Goal: Task Accomplishment & Management: Complete application form

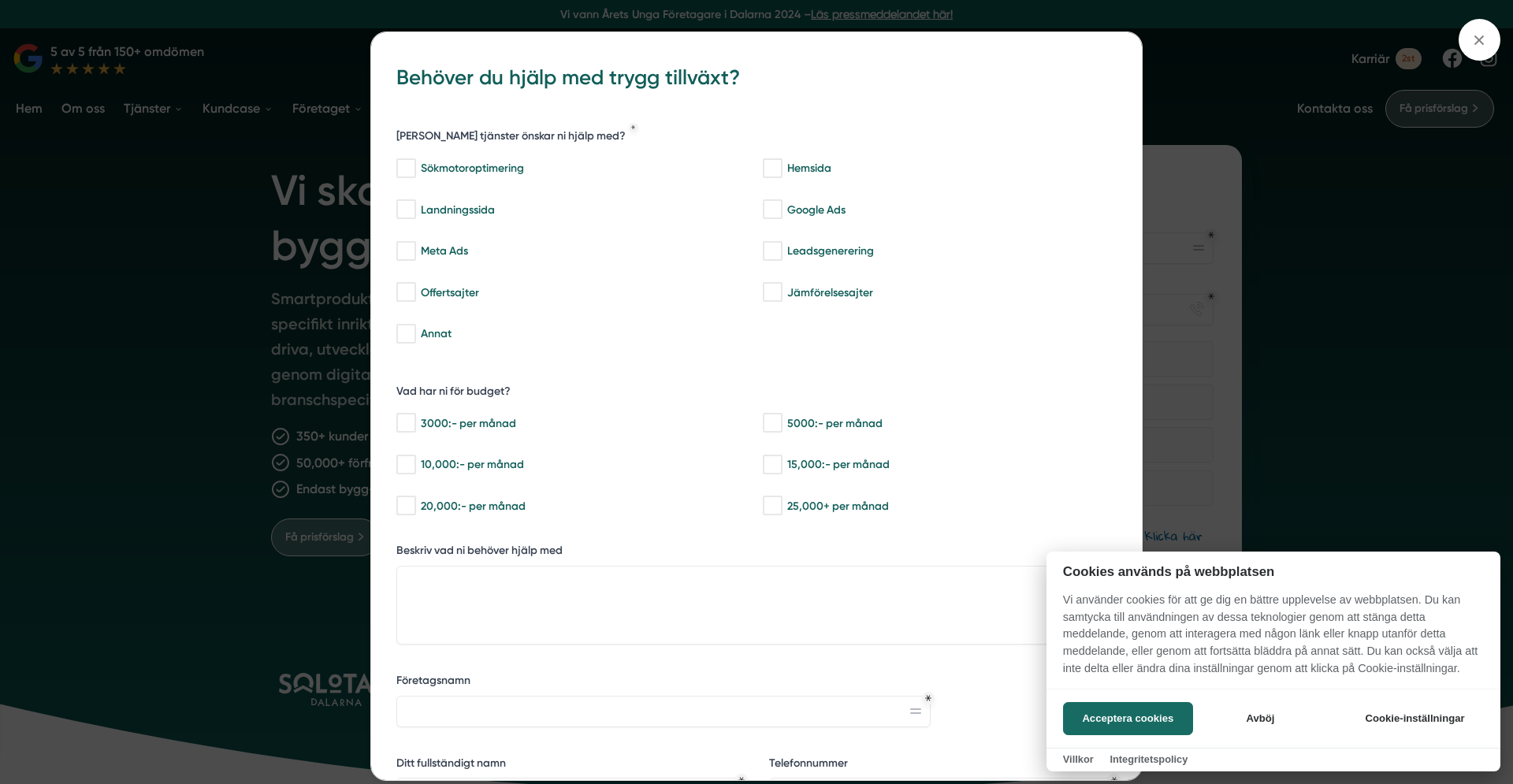
click at [1479, 41] on div at bounding box center [756, 392] width 1513 height 784
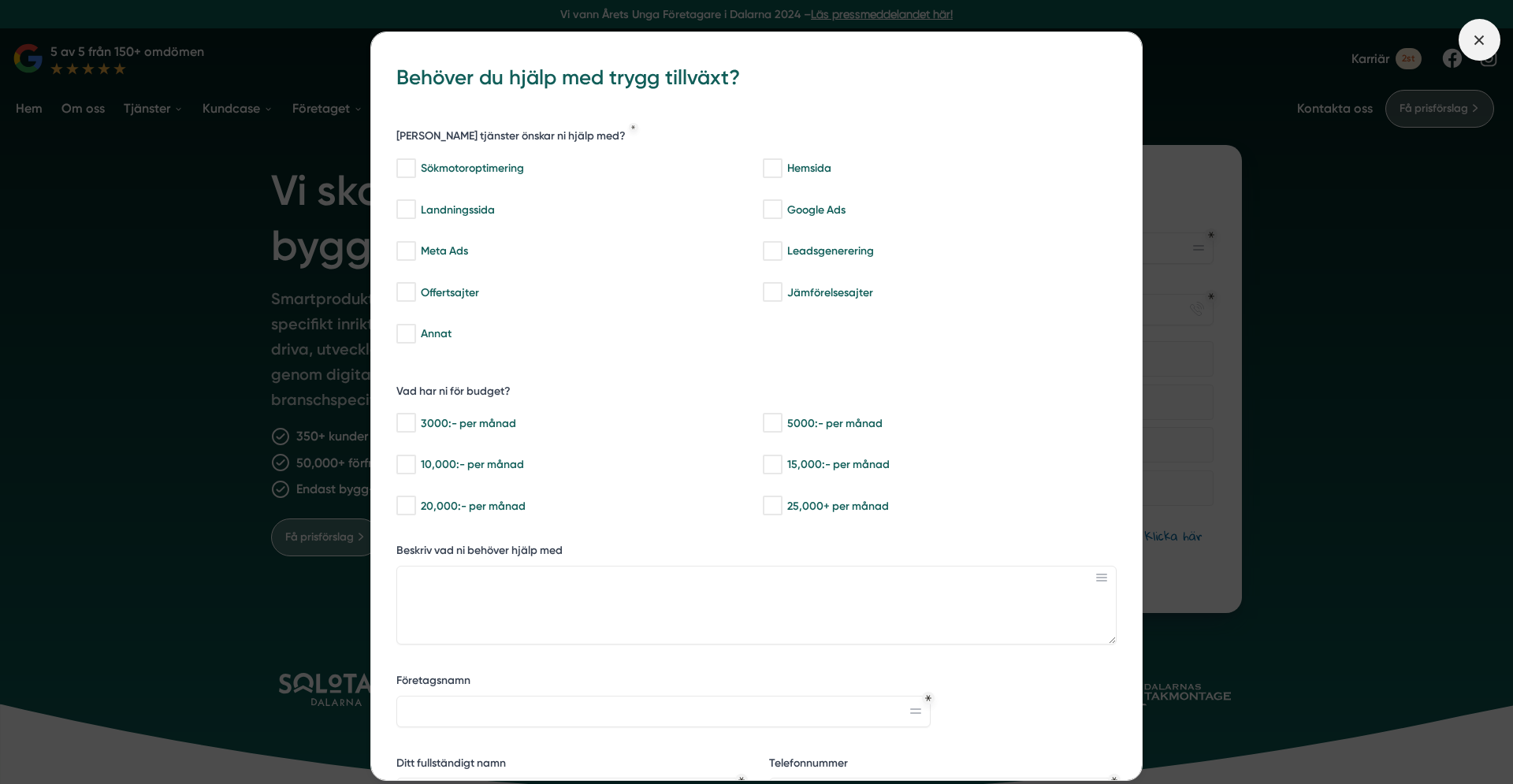
click at [1480, 35] on icon at bounding box center [1480, 41] width 18 height 18
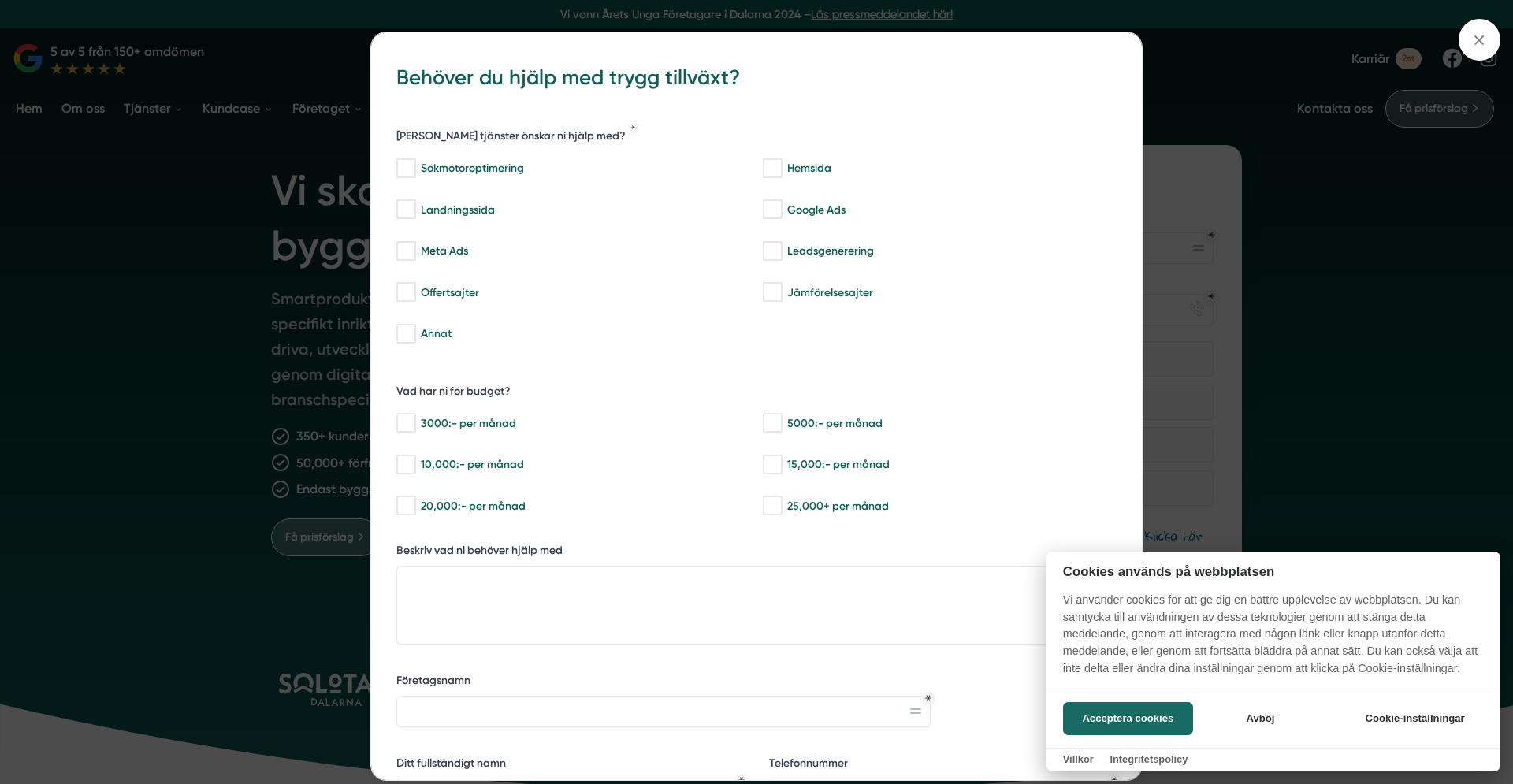
click at [1479, 36] on div at bounding box center [756, 392] width 1513 height 784
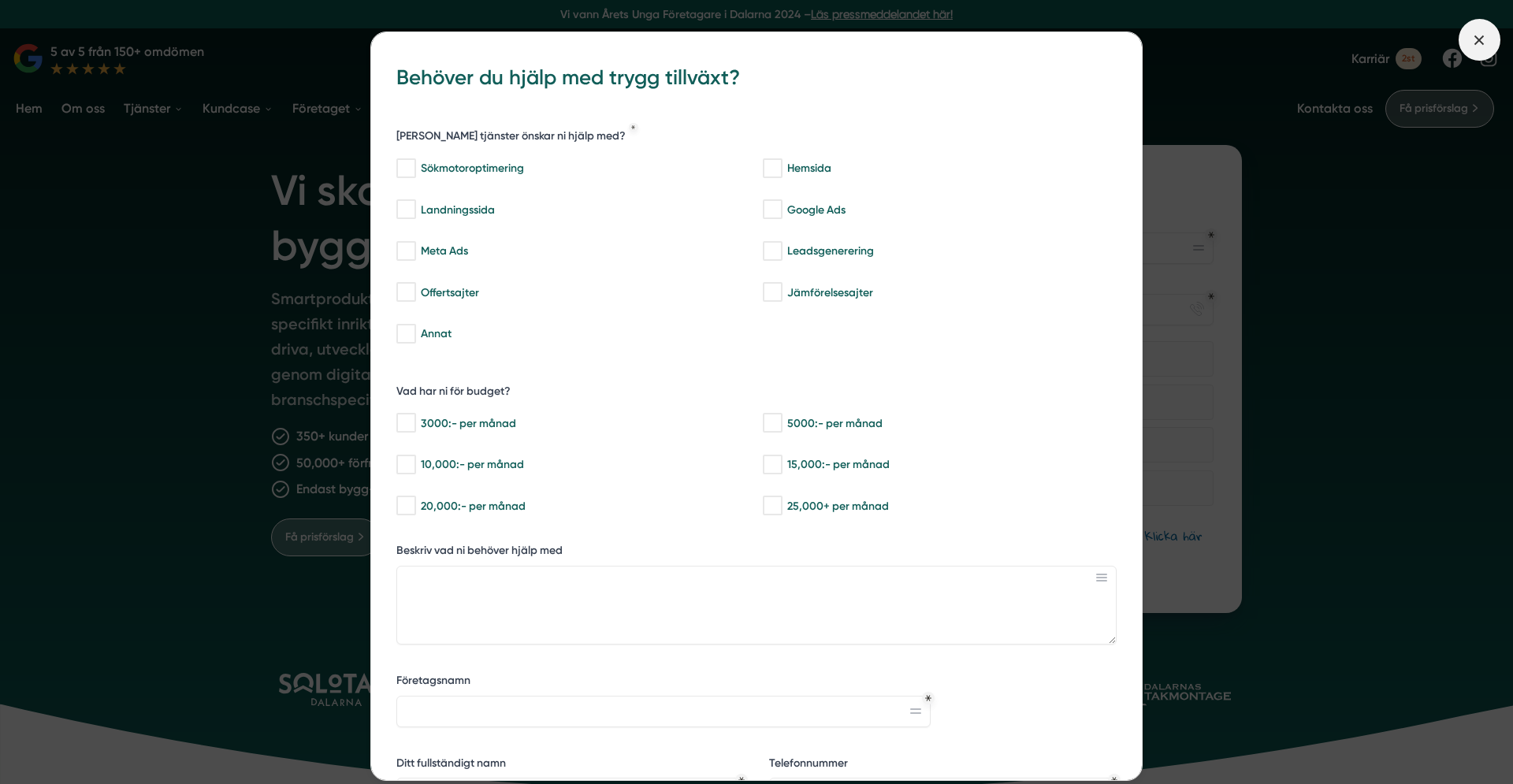
click at [1477, 39] on icon at bounding box center [1480, 41] width 18 height 18
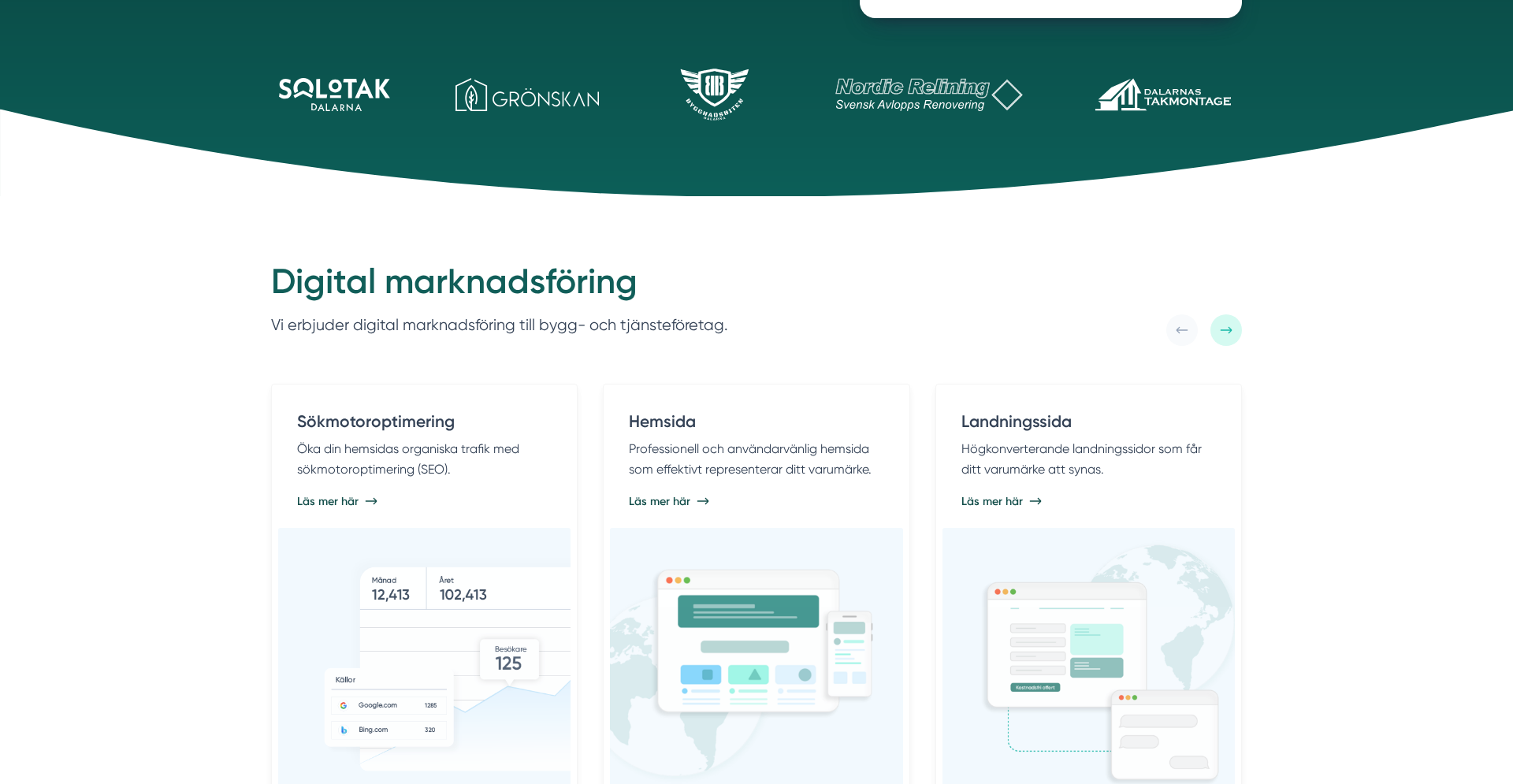
scroll to position [601, 0]
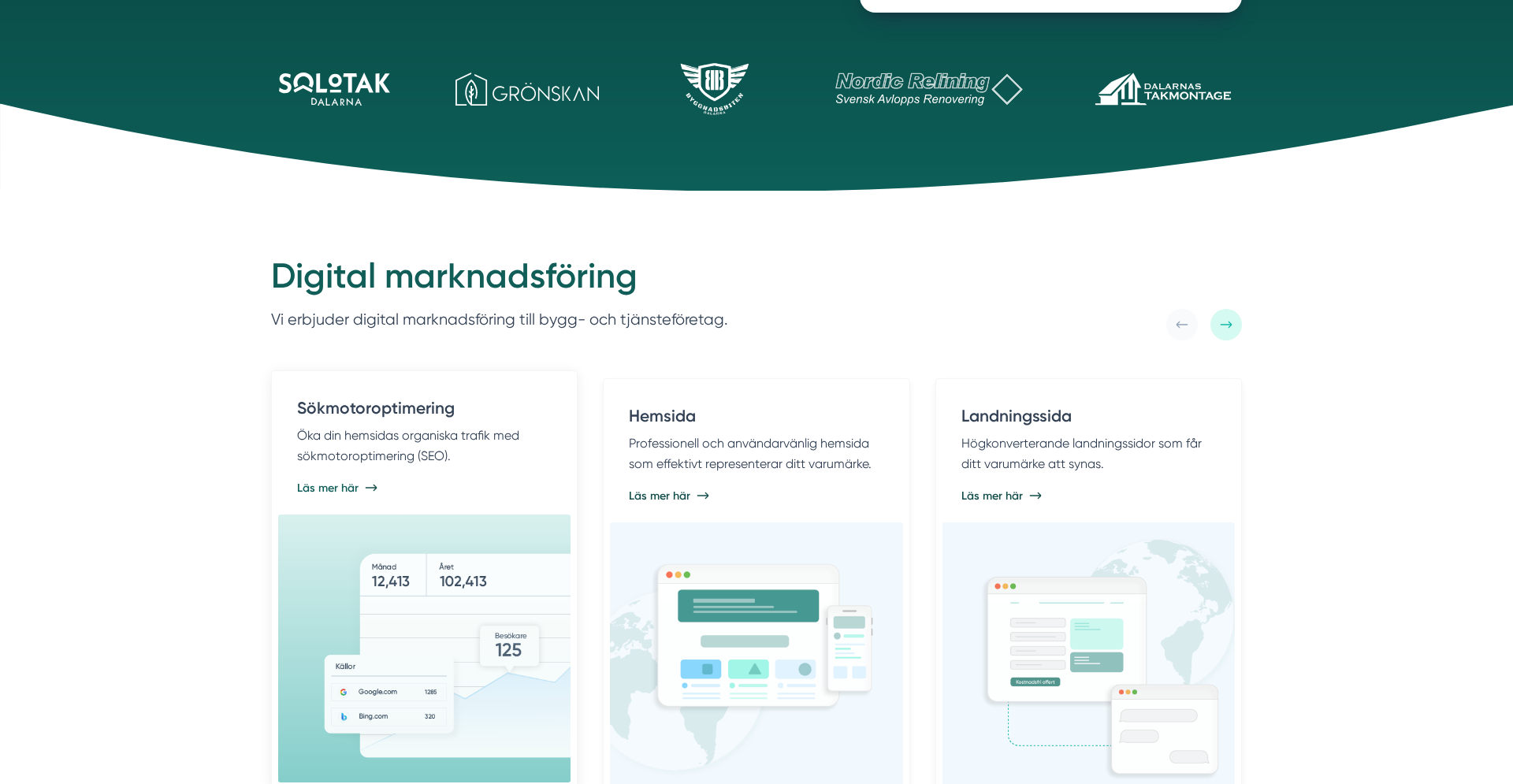
click at [341, 492] on span "Läs mer här" at bounding box center [328, 488] width 62 height 16
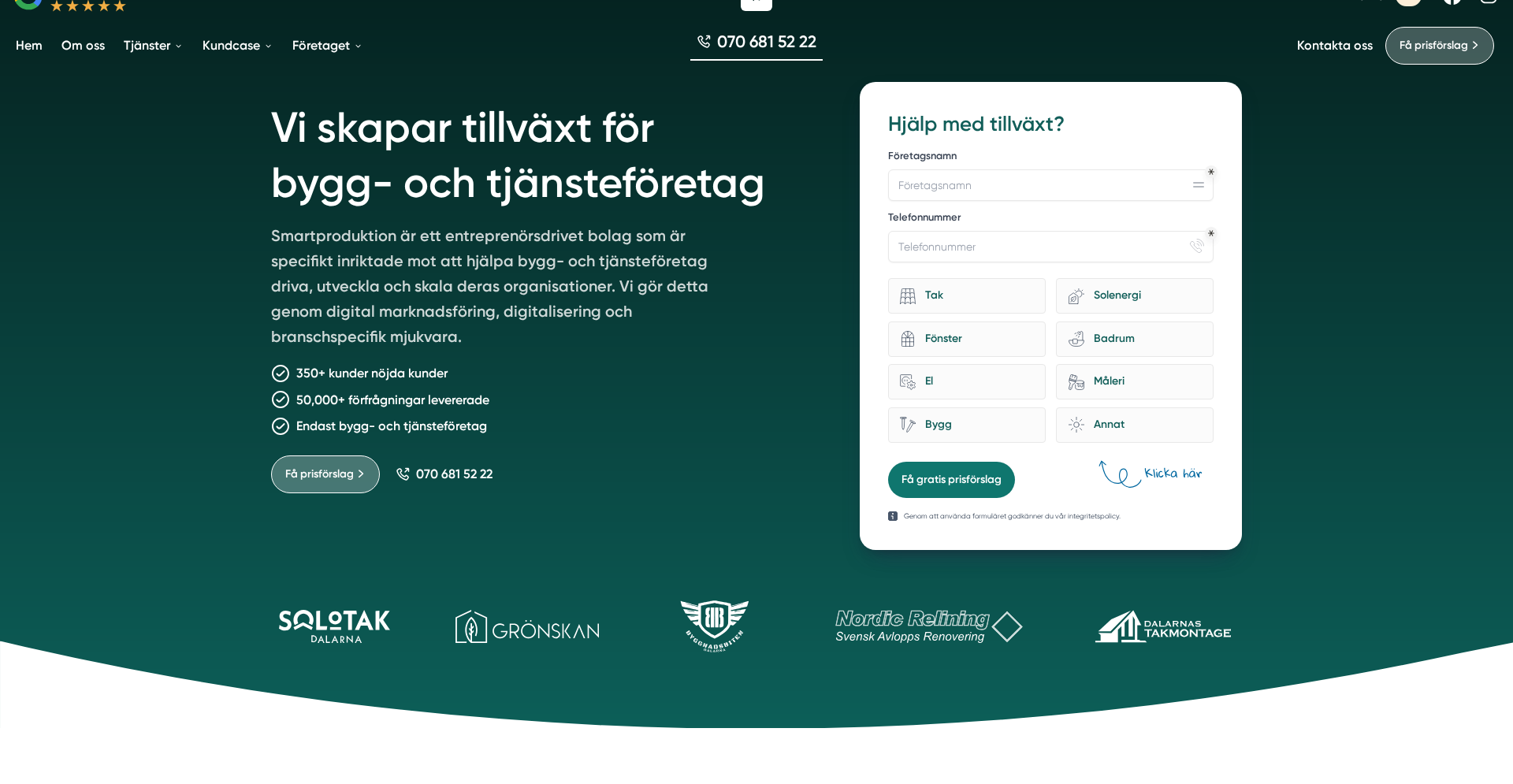
scroll to position [0, 0]
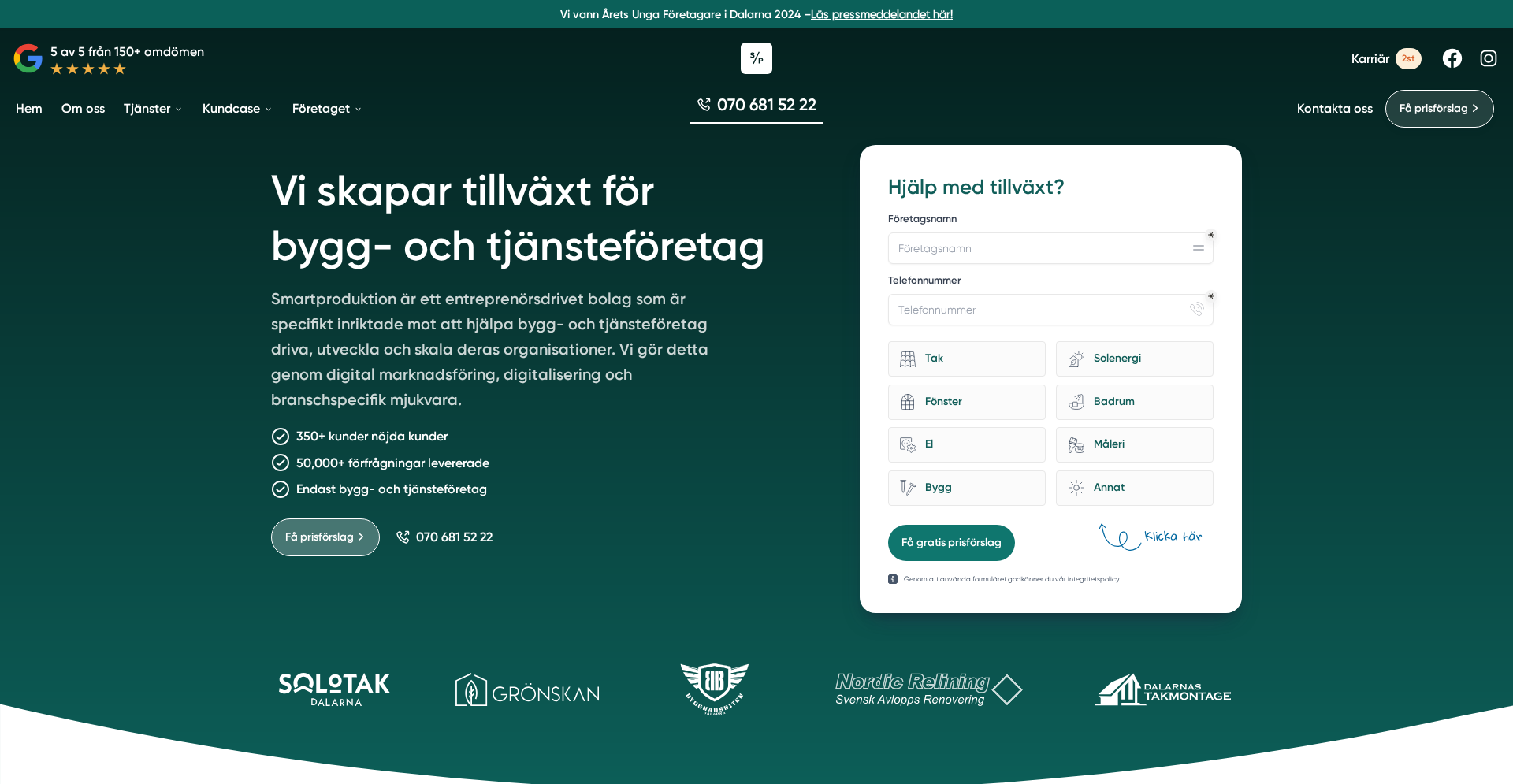
click at [1420, 112] on span "Få prisförslag" at bounding box center [1435, 109] width 69 height 18
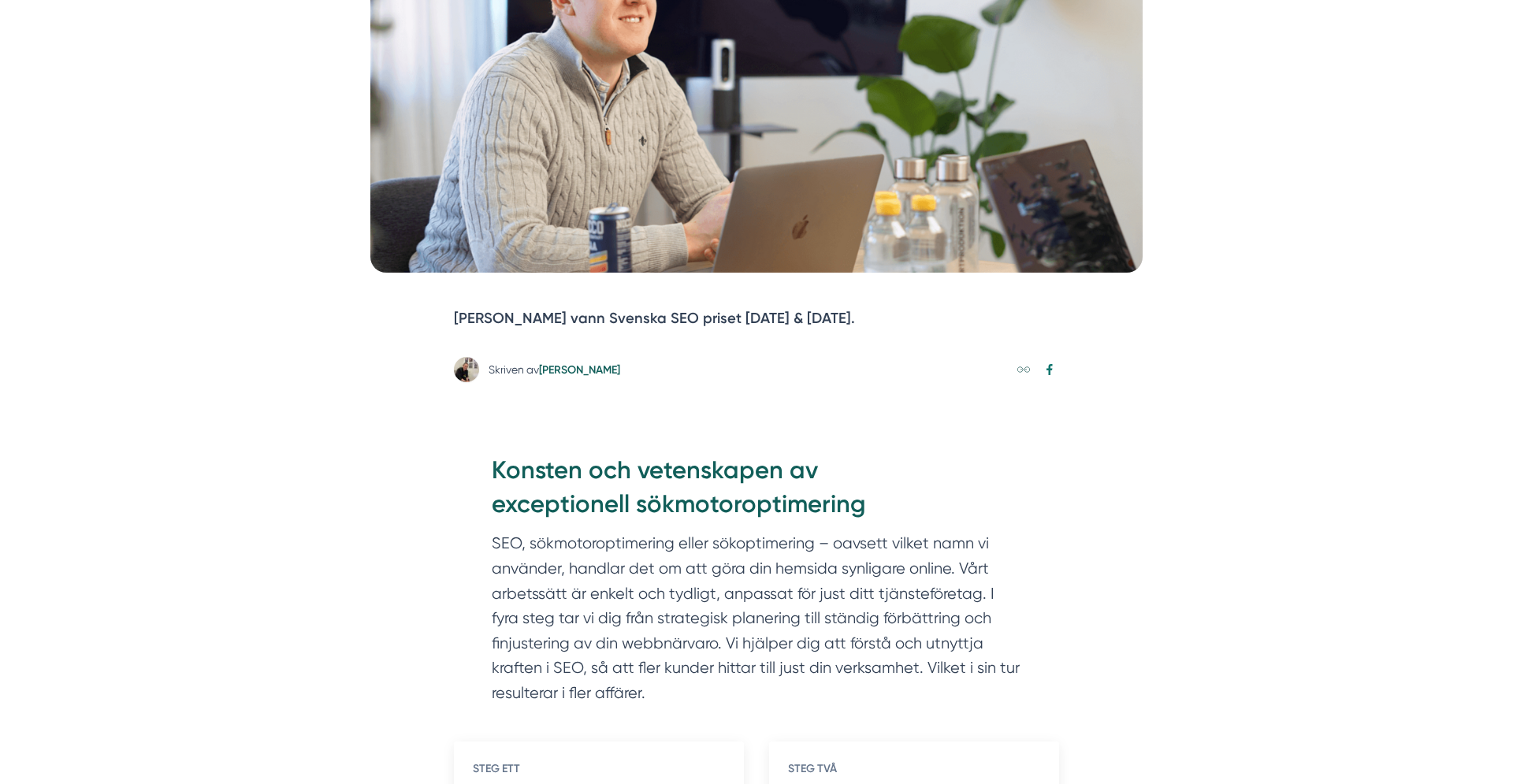
scroll to position [504, 0]
